Goal: Task Accomplishment & Management: Manage account settings

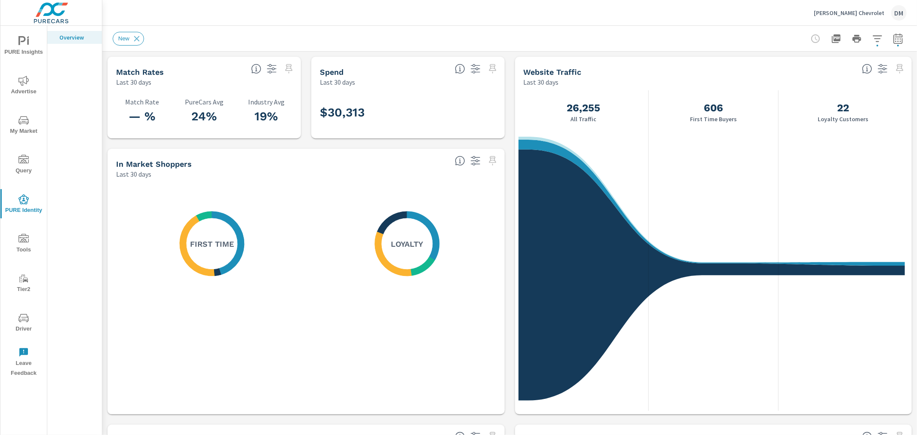
scroll to position [419, 0]
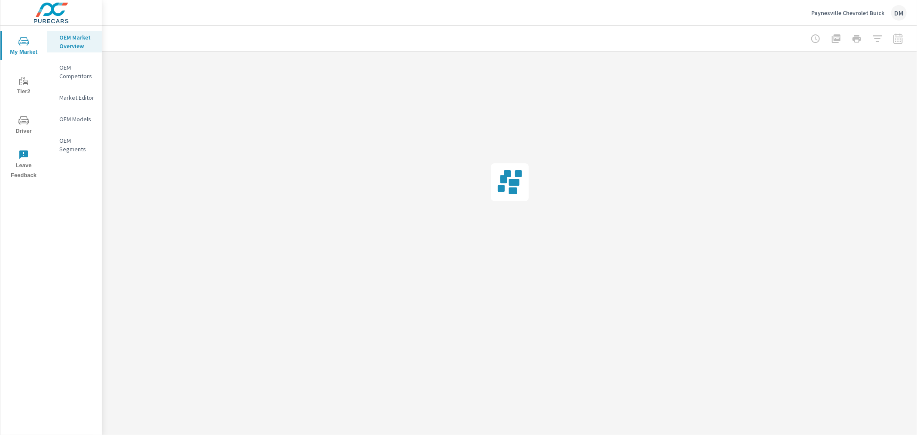
click at [873, 15] on p "Paynesville Chevrolet Buick" at bounding box center [847, 13] width 73 height 8
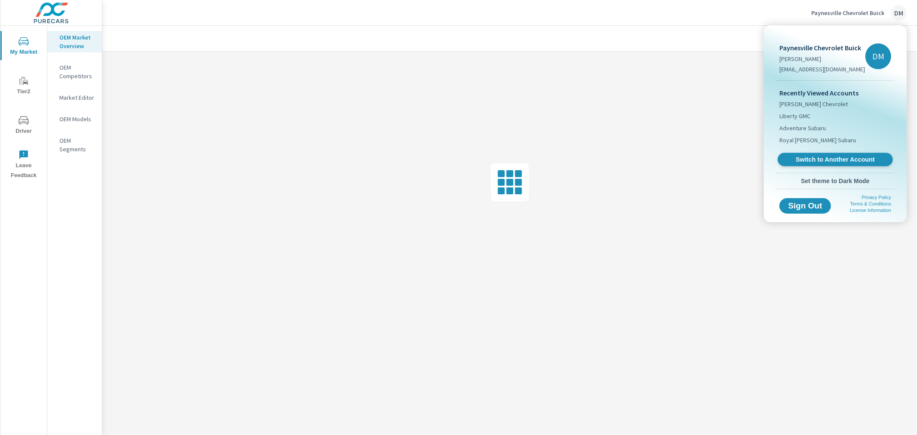
click at [854, 159] on span "Switch to Another Account" at bounding box center [834, 160] width 105 height 8
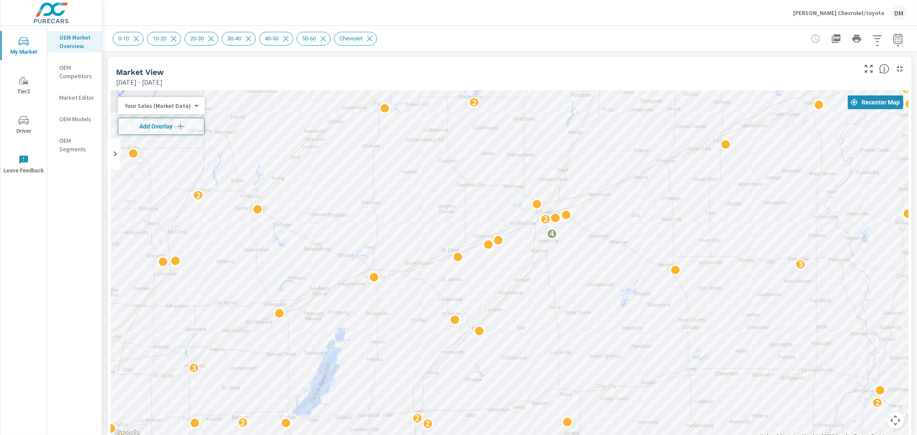
drag, startPoint x: 806, startPoint y: 328, endPoint x: 586, endPoint y: 276, distance: 226.2
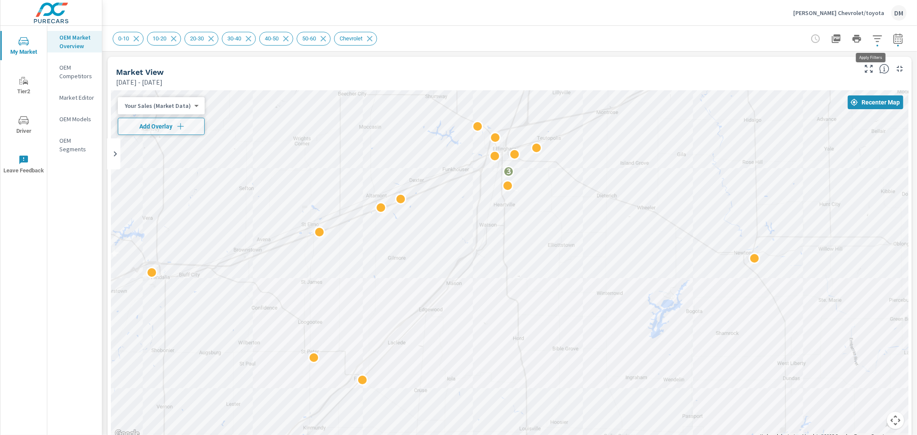
click at [872, 35] on icon "button" at bounding box center [876, 38] width 9 height 6
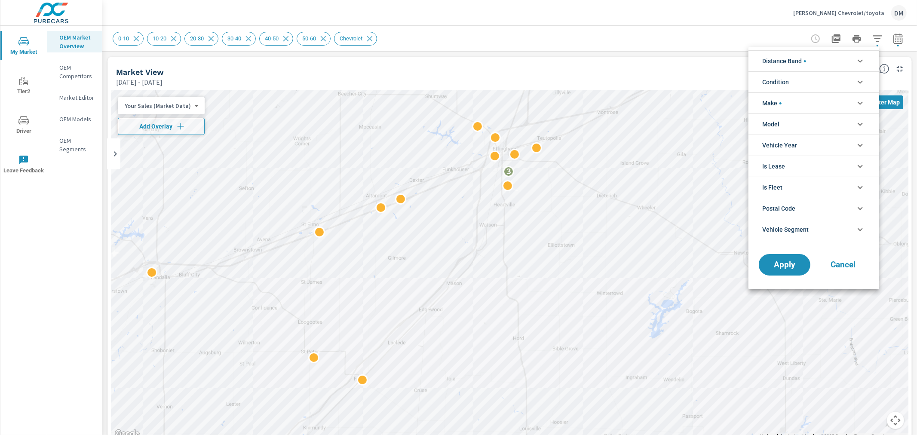
scroll to position [39, 0]
click at [803, 80] on li "Condition" at bounding box center [813, 81] width 131 height 21
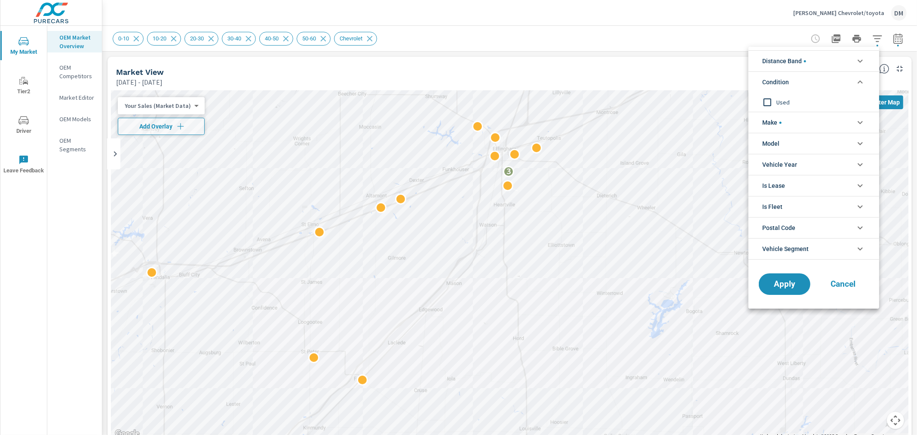
click at [791, 68] on span "Distance Band" at bounding box center [784, 61] width 44 height 21
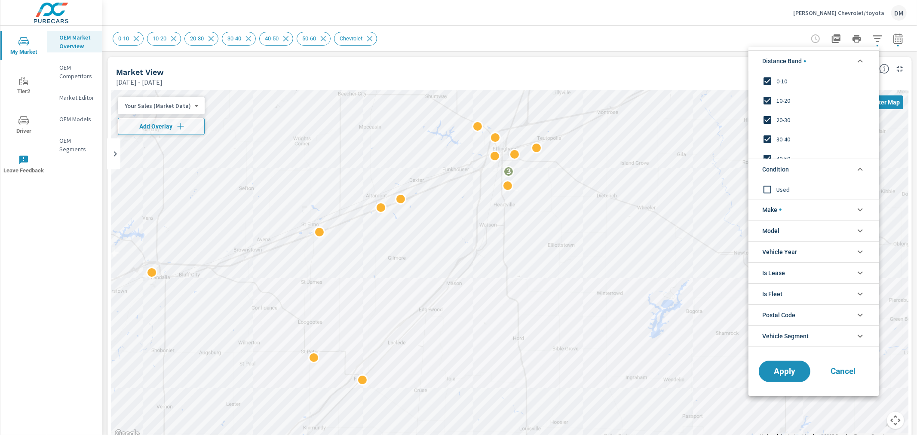
click at [788, 204] on li "Make" at bounding box center [813, 209] width 131 height 21
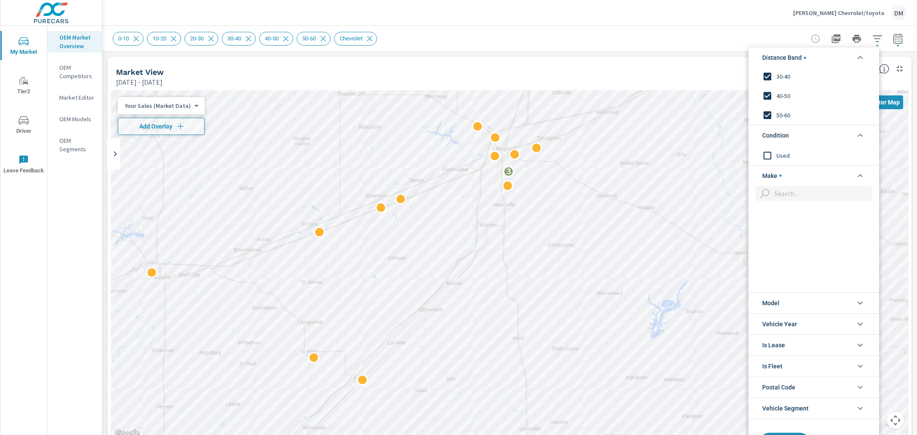
scroll to position [668, 0]
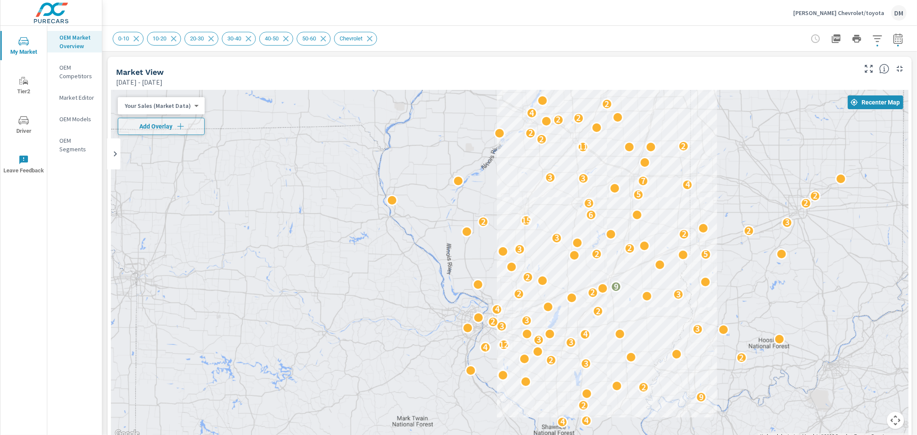
drag, startPoint x: 806, startPoint y: 324, endPoint x: 742, endPoint y: 333, distance: 64.7
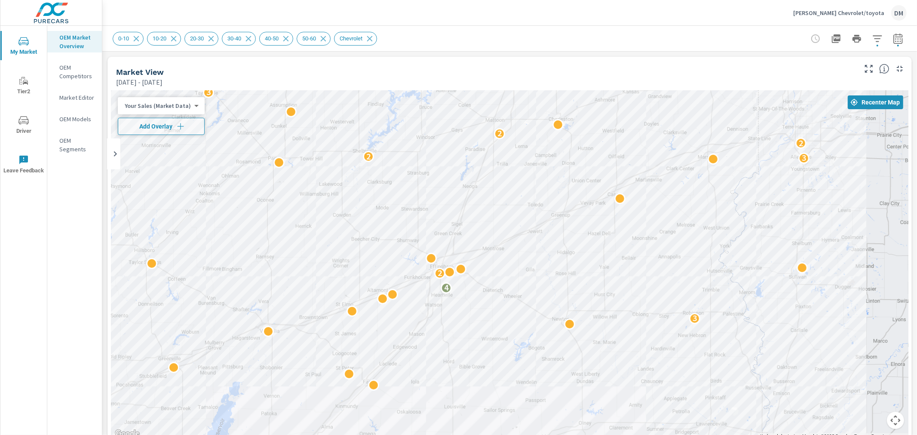
drag, startPoint x: 524, startPoint y: 331, endPoint x: 648, endPoint y: 331, distance: 123.4
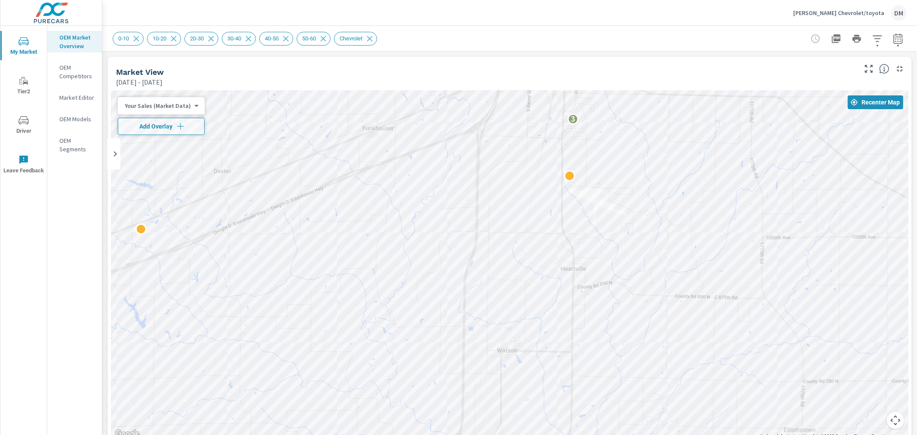
drag, startPoint x: 615, startPoint y: 271, endPoint x: 764, endPoint y: 457, distance: 238.2
click at [764, 435] on html "My Market Tier2 Driver Leave Feedback OEM Market Overview OEM Competitors Marke…" at bounding box center [458, 217] width 917 height 435
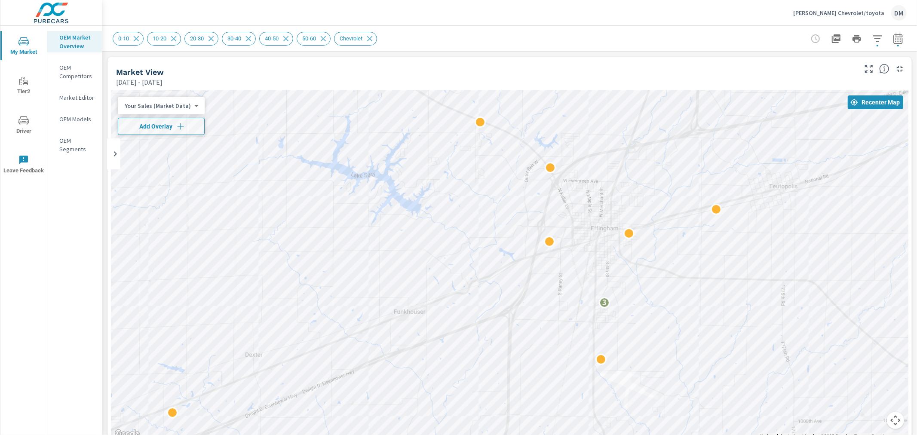
drag, startPoint x: 659, startPoint y: 205, endPoint x: 691, endPoint y: 398, distance: 195.1
click at [691, 398] on div "3" at bounding box center [509, 264] width 797 height 349
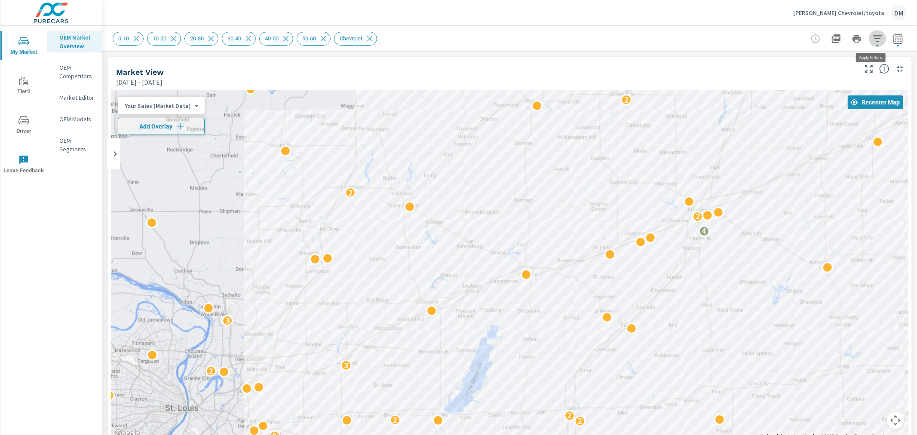
click at [872, 41] on icon "button" at bounding box center [876, 38] width 9 height 6
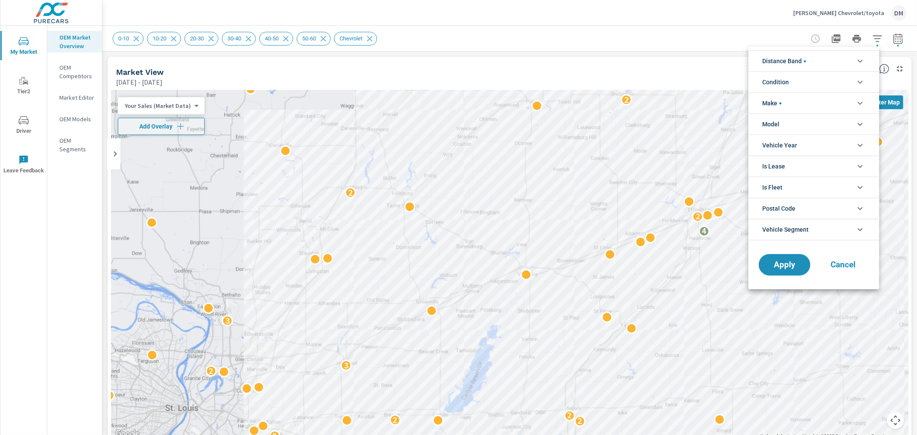
scroll to position [39, 0]
click at [845, 63] on li "Distance Band" at bounding box center [813, 60] width 131 height 21
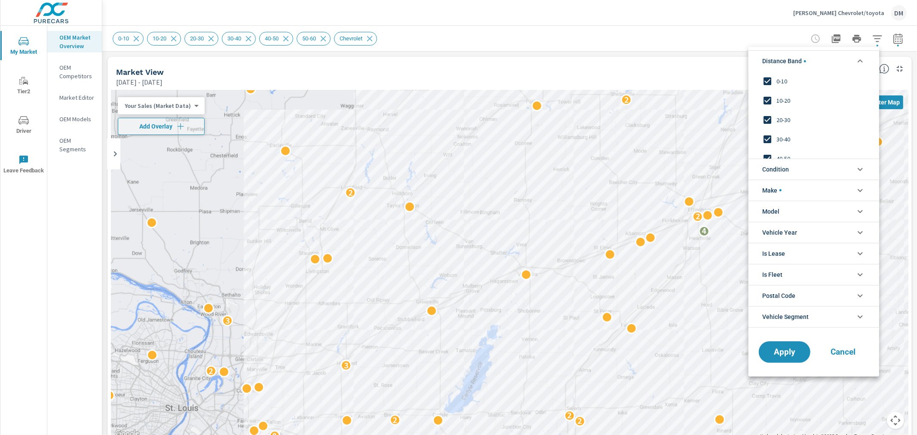
click at [810, 165] on li "Condition" at bounding box center [813, 169] width 131 height 21
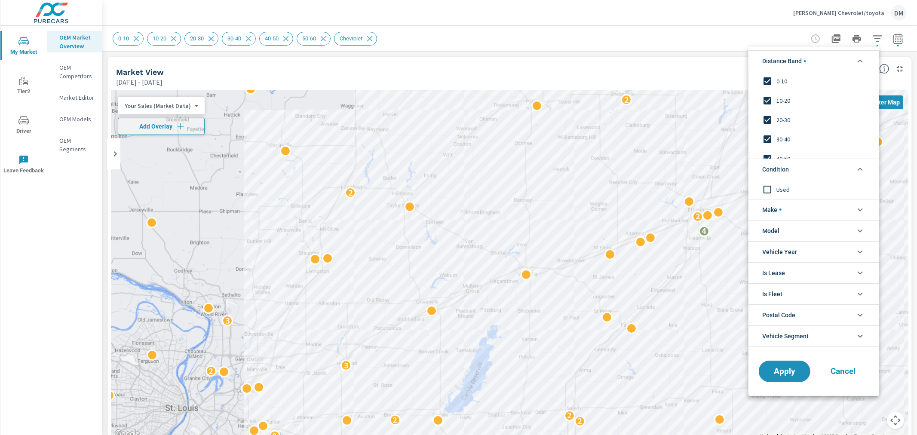
click at [793, 205] on li "Make" at bounding box center [813, 209] width 131 height 21
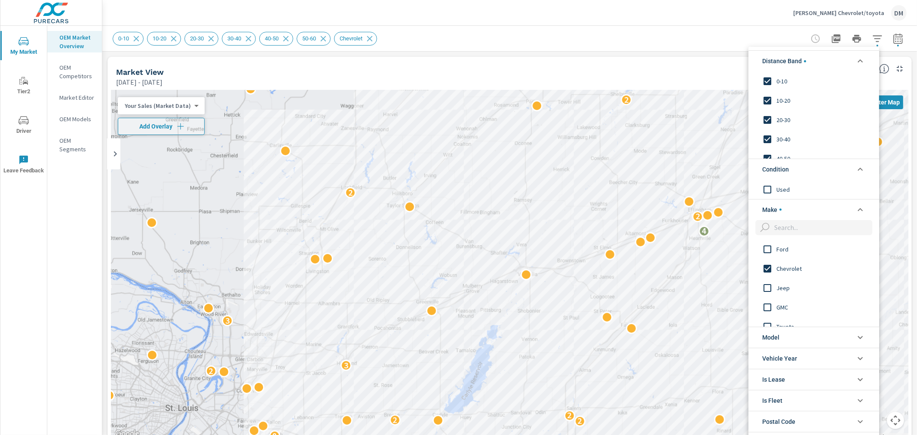
scroll to position [0, 0]
click at [641, 27] on div at bounding box center [458, 217] width 917 height 435
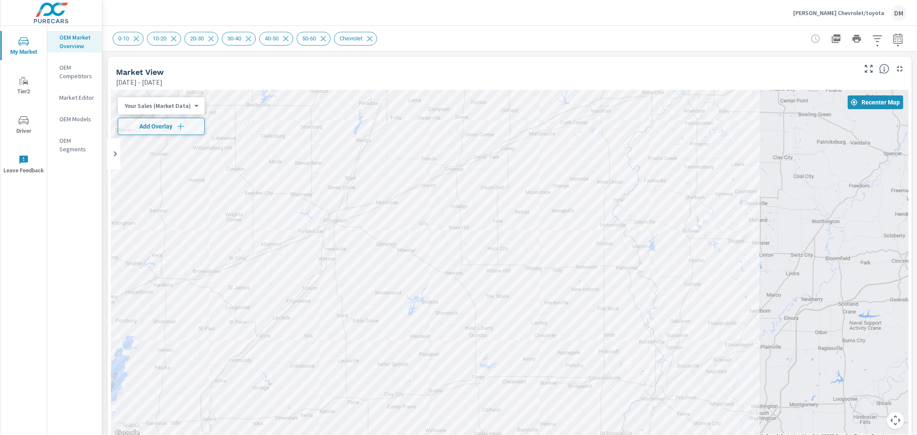
drag, startPoint x: 711, startPoint y: 259, endPoint x: 346, endPoint y: 270, distance: 365.5
click at [346, 270] on div "3 6 2 3 2 2 2 8 2 2 2 2 3 3 4 2 2 3 2 2 2 2 3 2 2 6 8 5 2" at bounding box center [509, 264] width 797 height 349
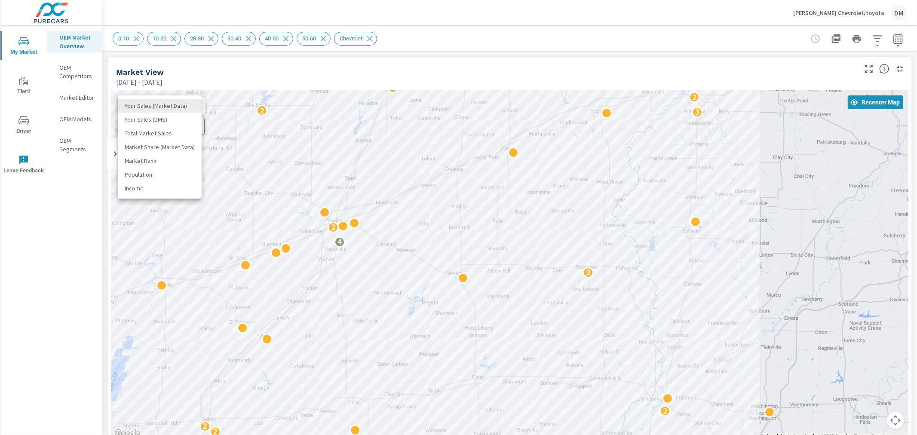
click at [182, 104] on body "My Market Tier2 Driver Leave Feedback OEM Market Overview OEM Competitors Marke…" at bounding box center [458, 217] width 917 height 435
click at [168, 130] on li "Total Market Sales" at bounding box center [160, 133] width 84 height 14
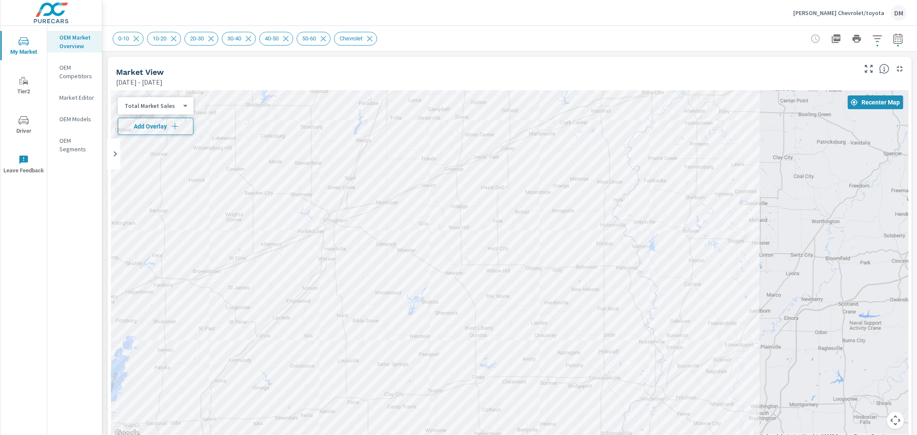
click at [169, 129] on span "Add Overlay" at bounding box center [156, 126] width 68 height 9
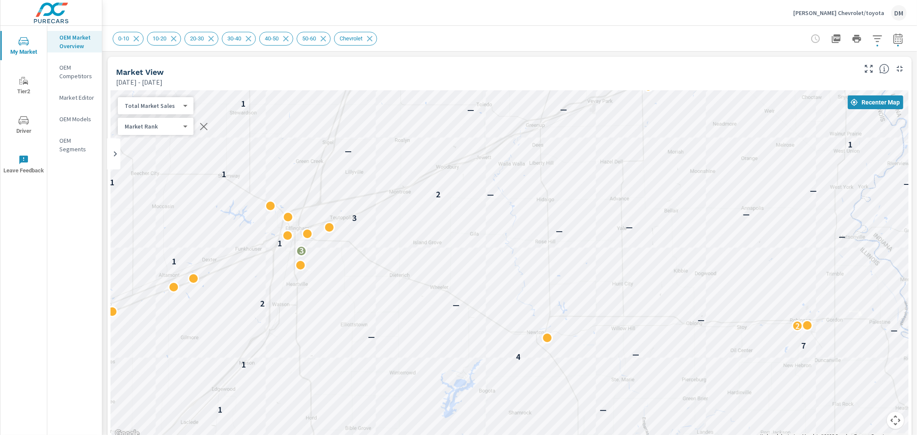
drag, startPoint x: 387, startPoint y: 256, endPoint x: 460, endPoint y: 281, distance: 77.1
click at [459, 281] on div "— 2 — — — 3 — — — 2 4 2 — 4 — 2 — 3 — — 2 — — — 3 — — — — — 7 1 — — 1 4 — 7 — —…" at bounding box center [509, 264] width 797 height 349
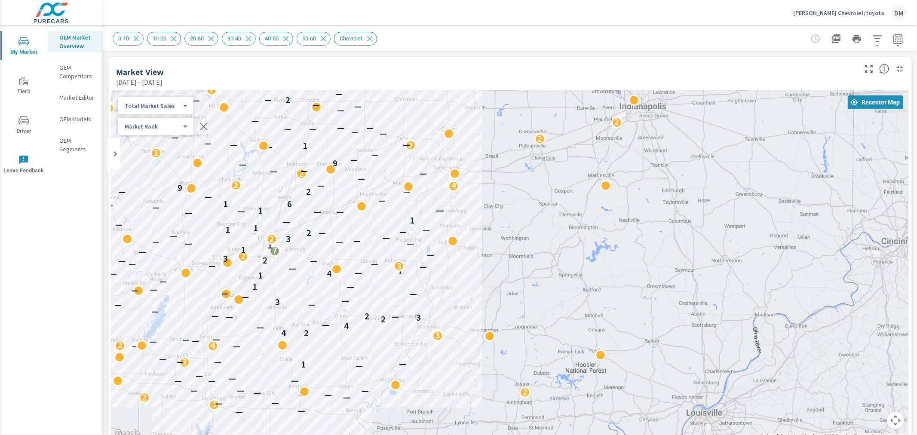
drag, startPoint x: 506, startPoint y: 300, endPoint x: 686, endPoint y: 263, distance: 184.2
click at [355, 271] on p "—" at bounding box center [358, 273] width 7 height 10
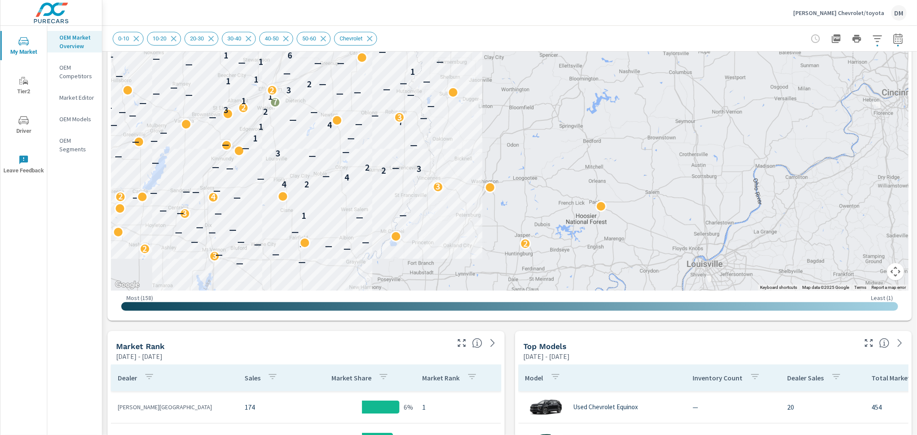
scroll to position [95, 0]
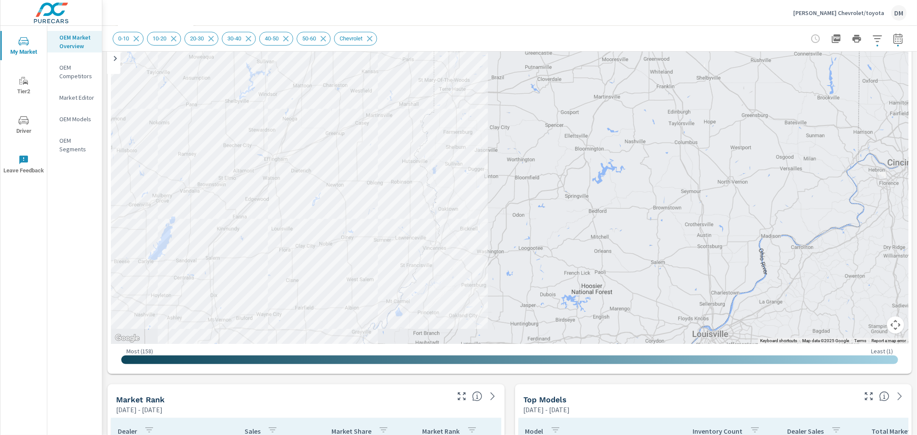
drag, startPoint x: 548, startPoint y: 198, endPoint x: 557, endPoint y: 219, distance: 23.3
click at [557, 219] on div "3 2 2 8 2 — — 3 — — 2 — — — — 2 — — — — — — — — 2 — 1 — — 3 — — 3 9 — — 4 2 — —…" at bounding box center [927, 418] width 825 height 464
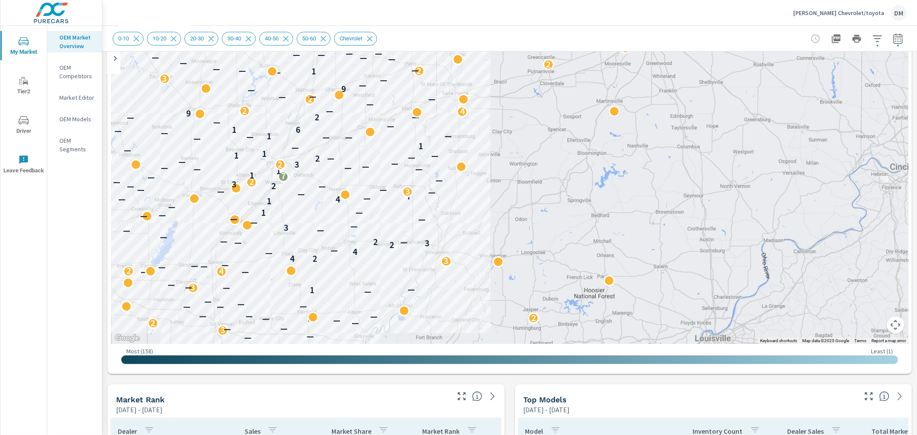
click at [872, 43] on icon "button" at bounding box center [877, 39] width 10 height 10
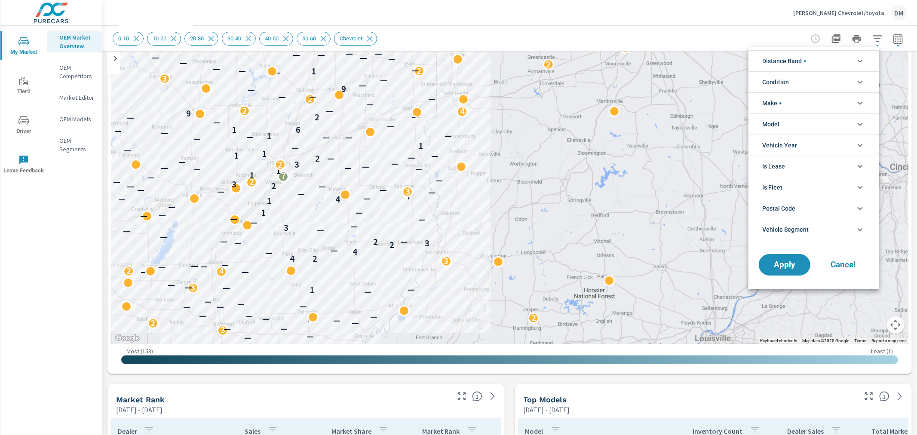
scroll to position [39, 0]
click at [832, 84] on li "Condition" at bounding box center [813, 81] width 131 height 21
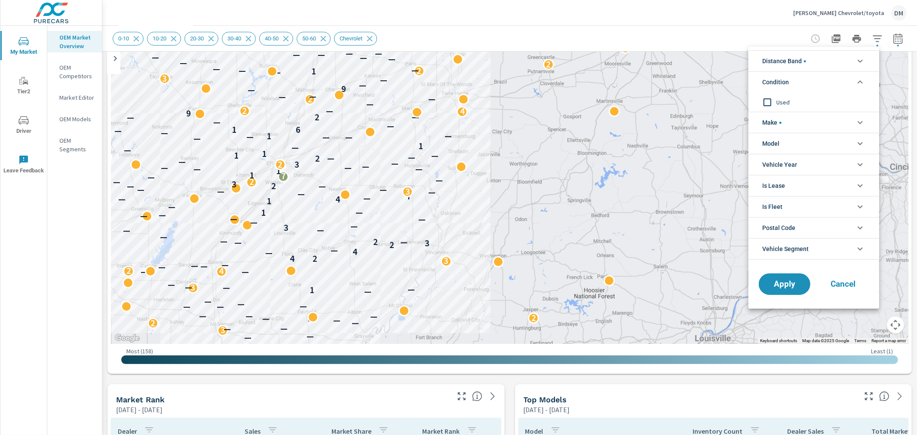
click at [80, 365] on div at bounding box center [458, 217] width 917 height 435
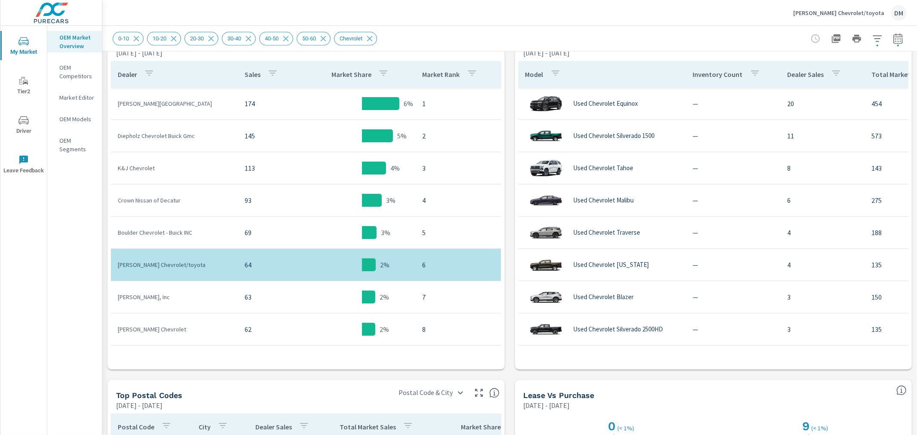
scroll to position [456, 0]
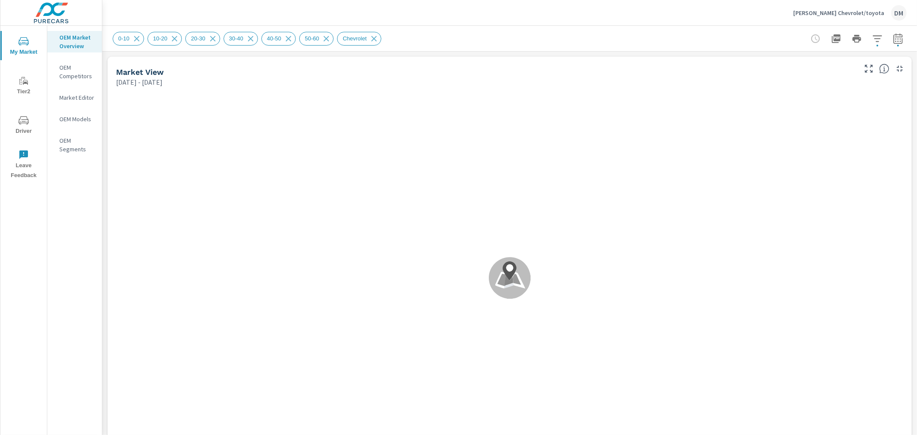
click at [847, 19] on div "Dan Hecht Chevrolet/toyota DM" at bounding box center [849, 12] width 113 height 15
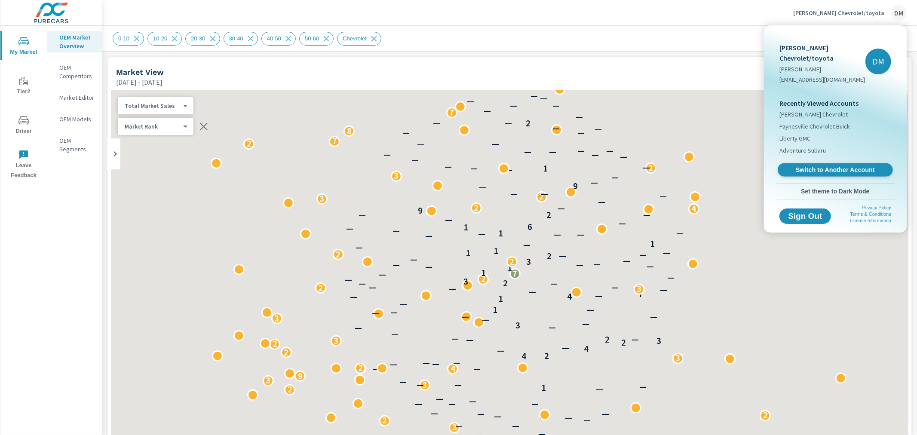
click at [842, 166] on span "Switch to Another Account" at bounding box center [834, 170] width 105 height 8
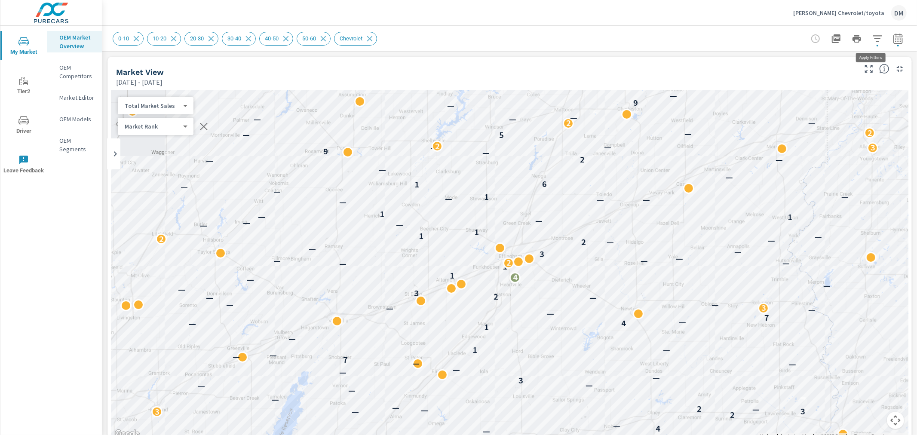
click at [874, 37] on icon "button" at bounding box center [877, 39] width 10 height 10
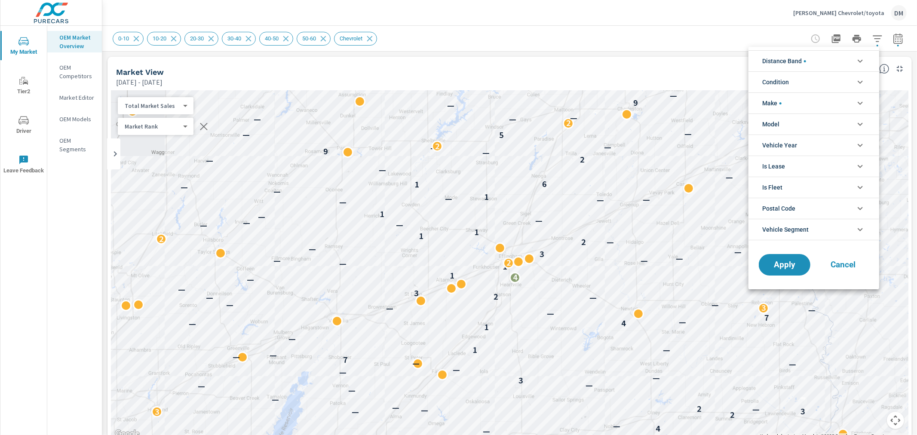
scroll to position [39, 0]
click at [839, 83] on li "Condition" at bounding box center [813, 81] width 131 height 21
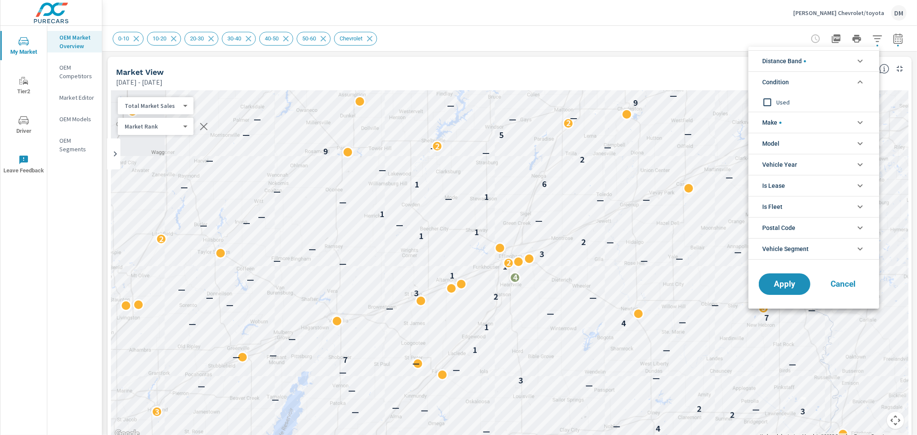
click at [841, 65] on li "Distance Band" at bounding box center [813, 60] width 131 height 21
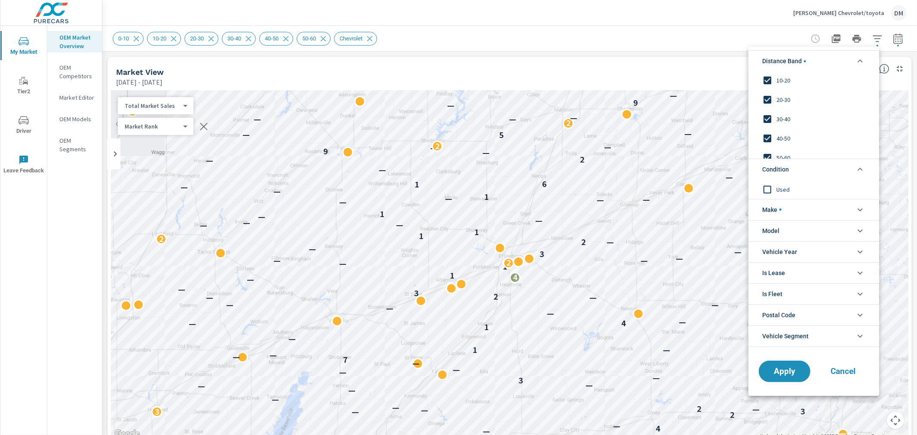
scroll to position [29, 0]
click at [781, 208] on li "Make" at bounding box center [813, 209] width 131 height 21
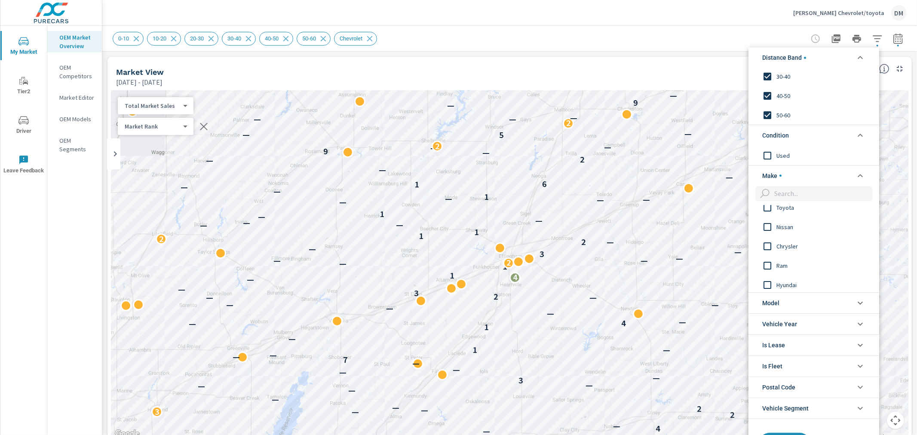
scroll to position [57, 0]
click at [766, 234] on input "filter options" at bounding box center [767, 236] width 18 height 18
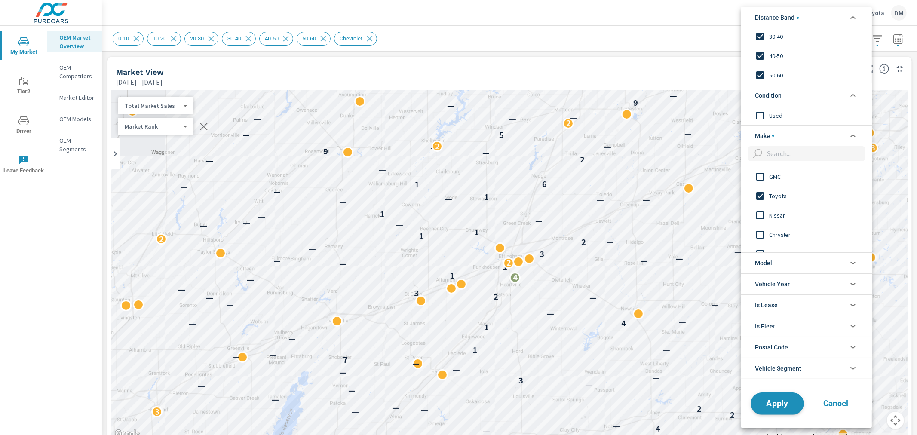
click at [782, 405] on span "Apply" at bounding box center [776, 404] width 35 height 8
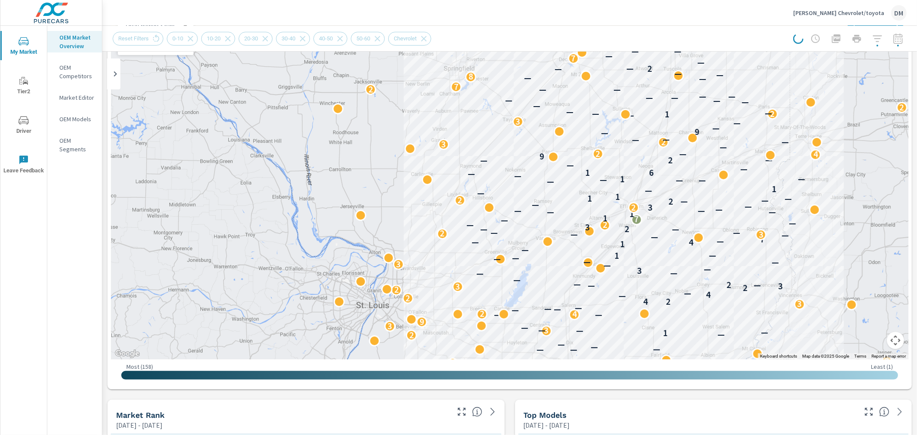
scroll to position [55, 0]
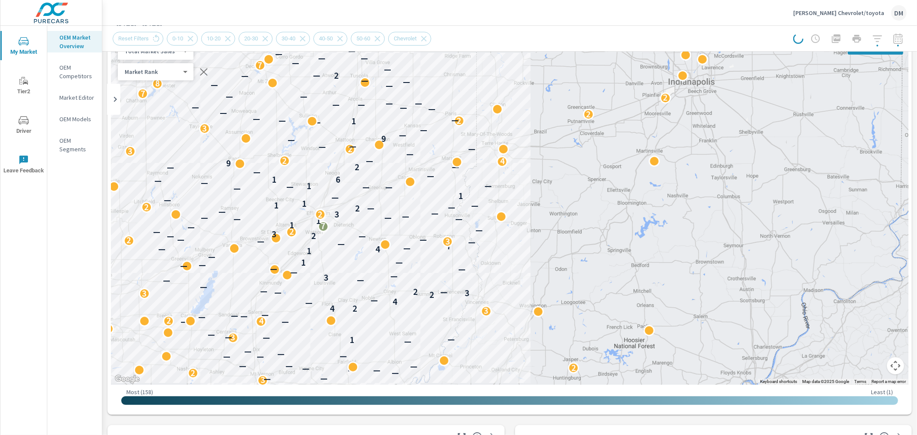
drag, startPoint x: 818, startPoint y: 275, endPoint x: 728, endPoint y: 251, distance: 93.5
click at [502, 255] on div "3 2 2 8 2 — — 3 — — 2 — — — — 2 — — — — — — — — 2 — 1 — — 3 — — 3 9 — — 4 2 — —…" at bounding box center [608, 424] width 825 height 464
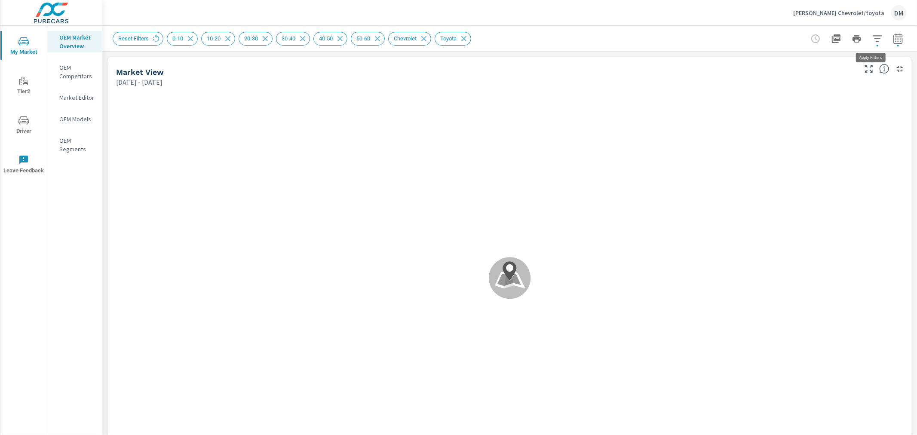
click at [872, 40] on icon "button" at bounding box center [877, 39] width 10 height 10
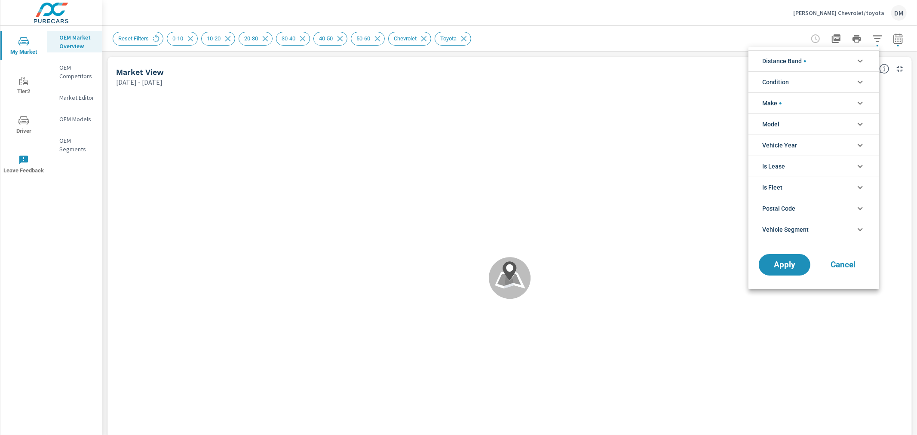
scroll to position [9, 0]
click at [860, 104] on icon "filter options" at bounding box center [859, 103] width 5 height 3
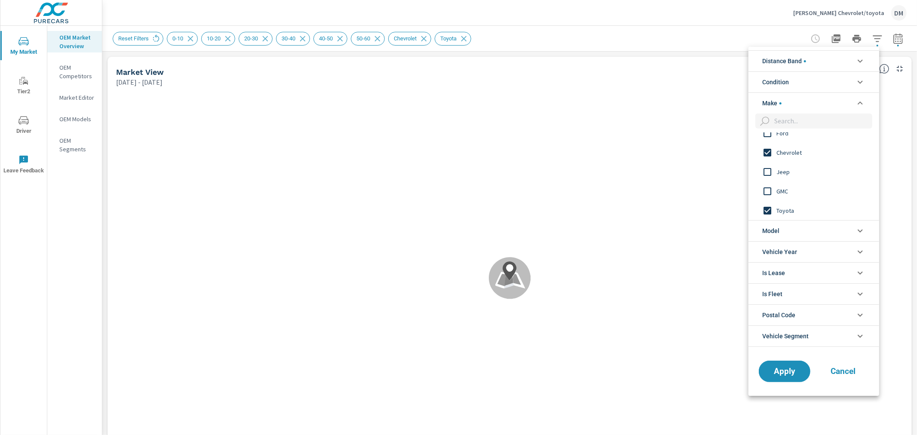
scroll to position [0, 0]
click at [859, 80] on icon "filter options" at bounding box center [860, 82] width 10 height 10
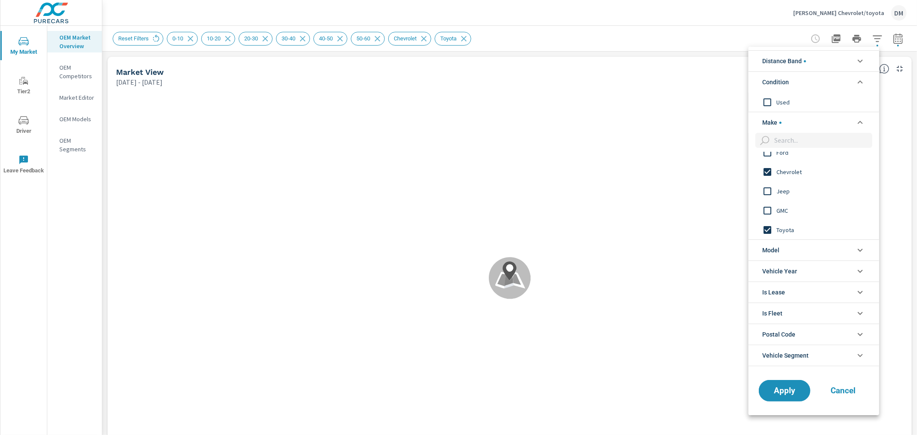
click at [835, 61] on li "Distance Band" at bounding box center [813, 60] width 131 height 21
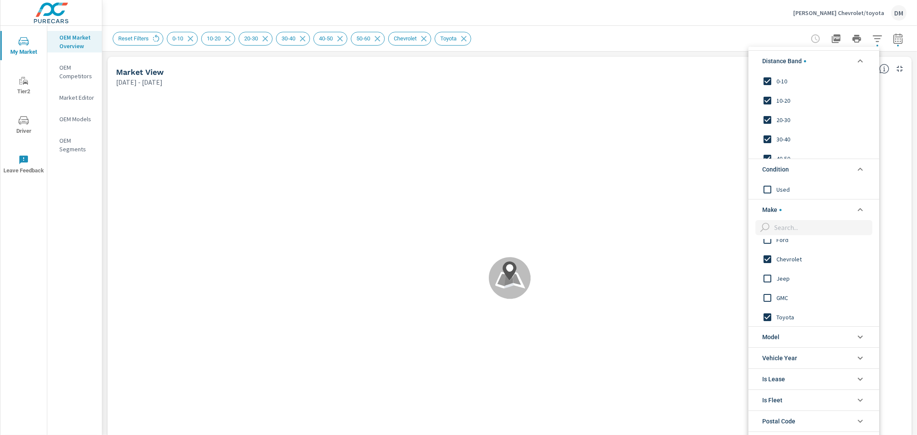
click at [746, 27] on div at bounding box center [458, 217] width 917 height 435
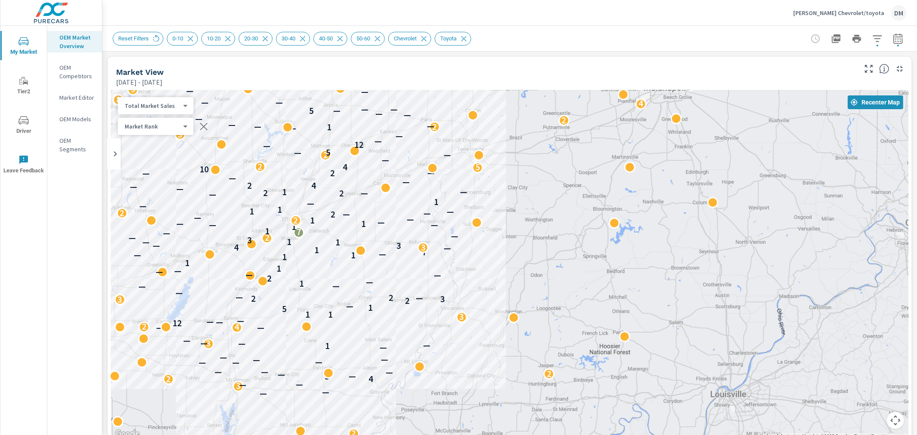
drag, startPoint x: 598, startPoint y: 275, endPoint x: 391, endPoint y: 263, distance: 207.5
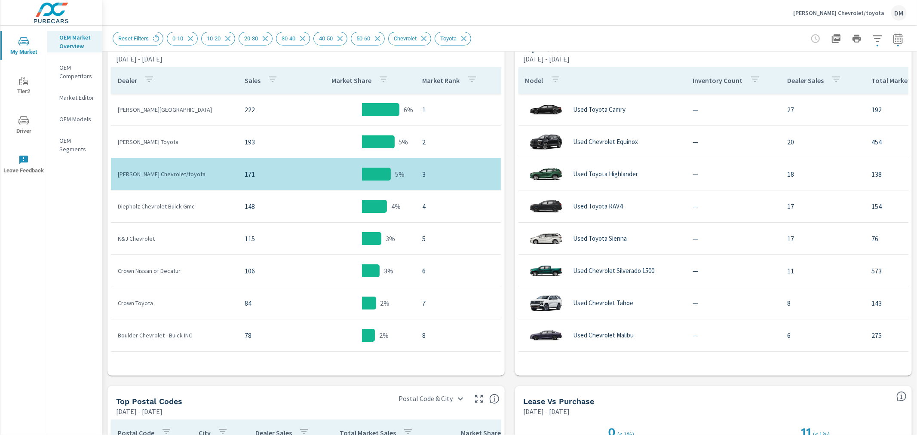
scroll to position [449, 0]
